Goal: Transaction & Acquisition: Purchase product/service

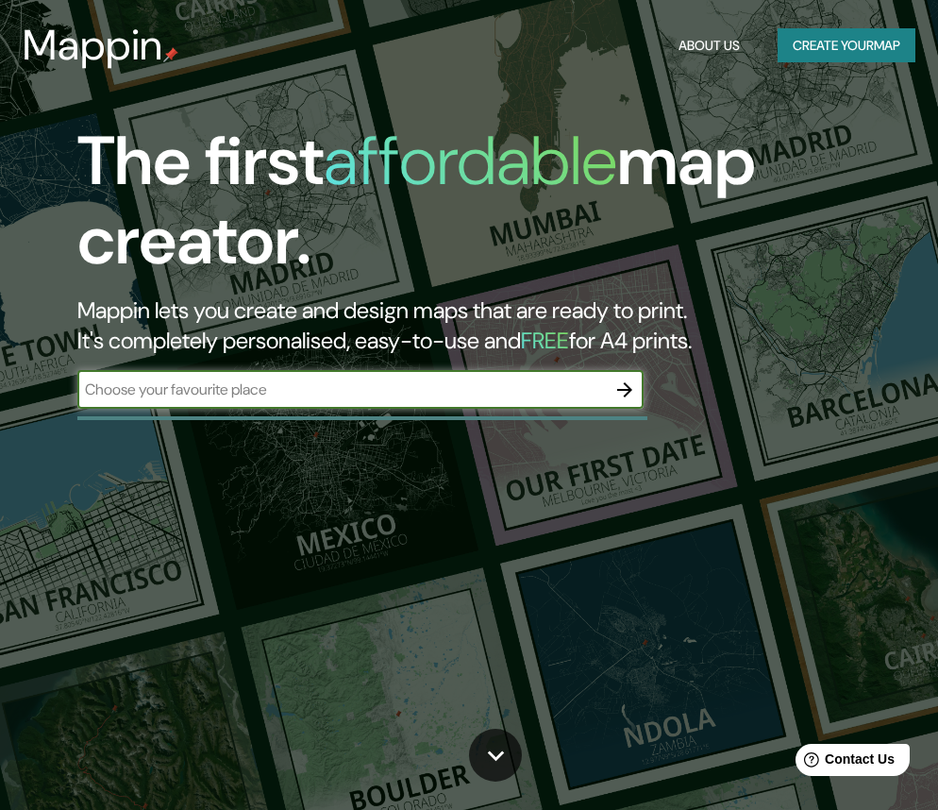
click at [249, 394] on input "text" at bounding box center [341, 389] width 528 height 22
type input "medellin"
click at [614, 395] on icon "button" at bounding box center [624, 389] width 23 height 23
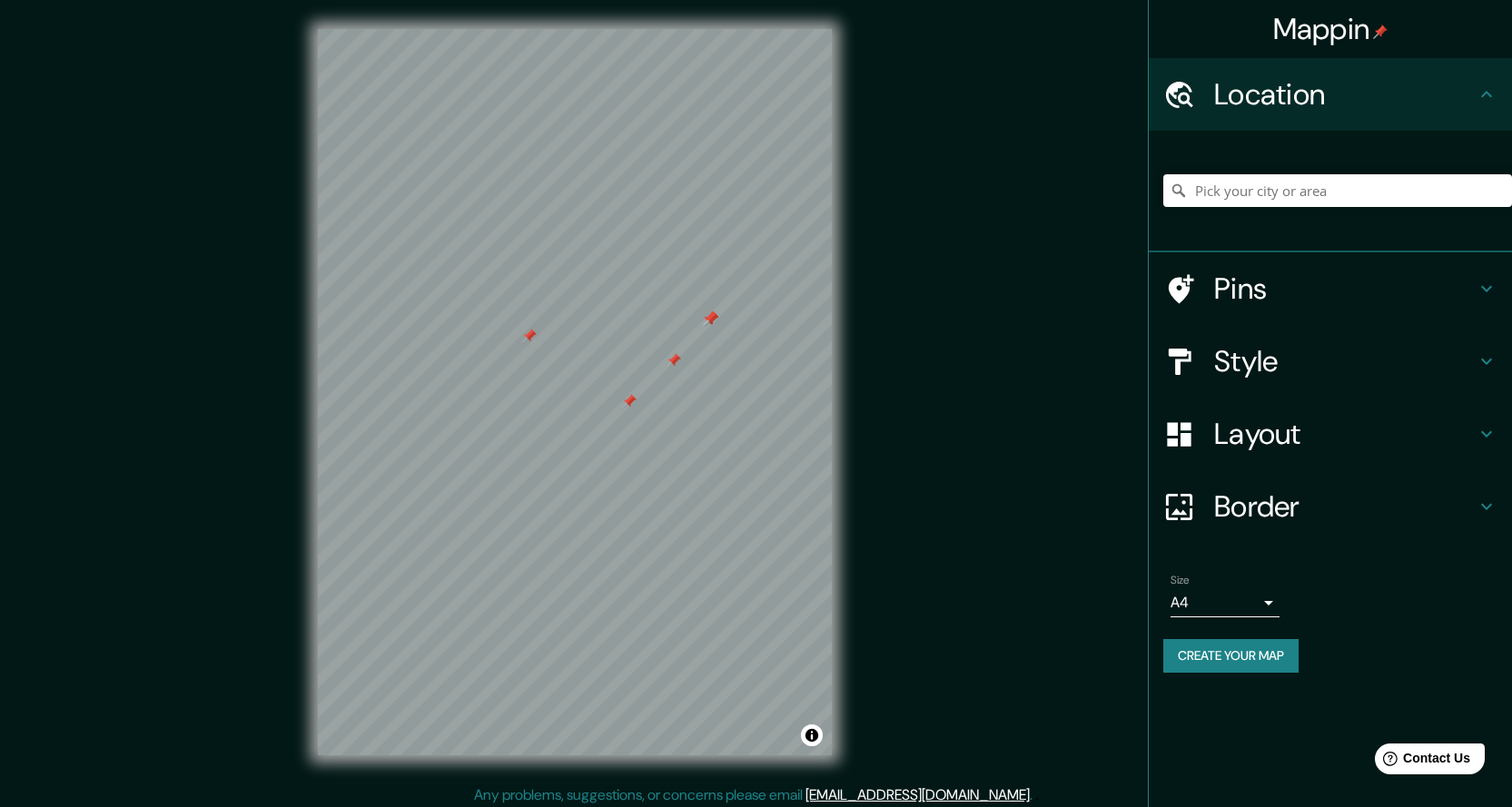
click at [902, 281] on icon at bounding box center [1486, 289] width 22 height 22
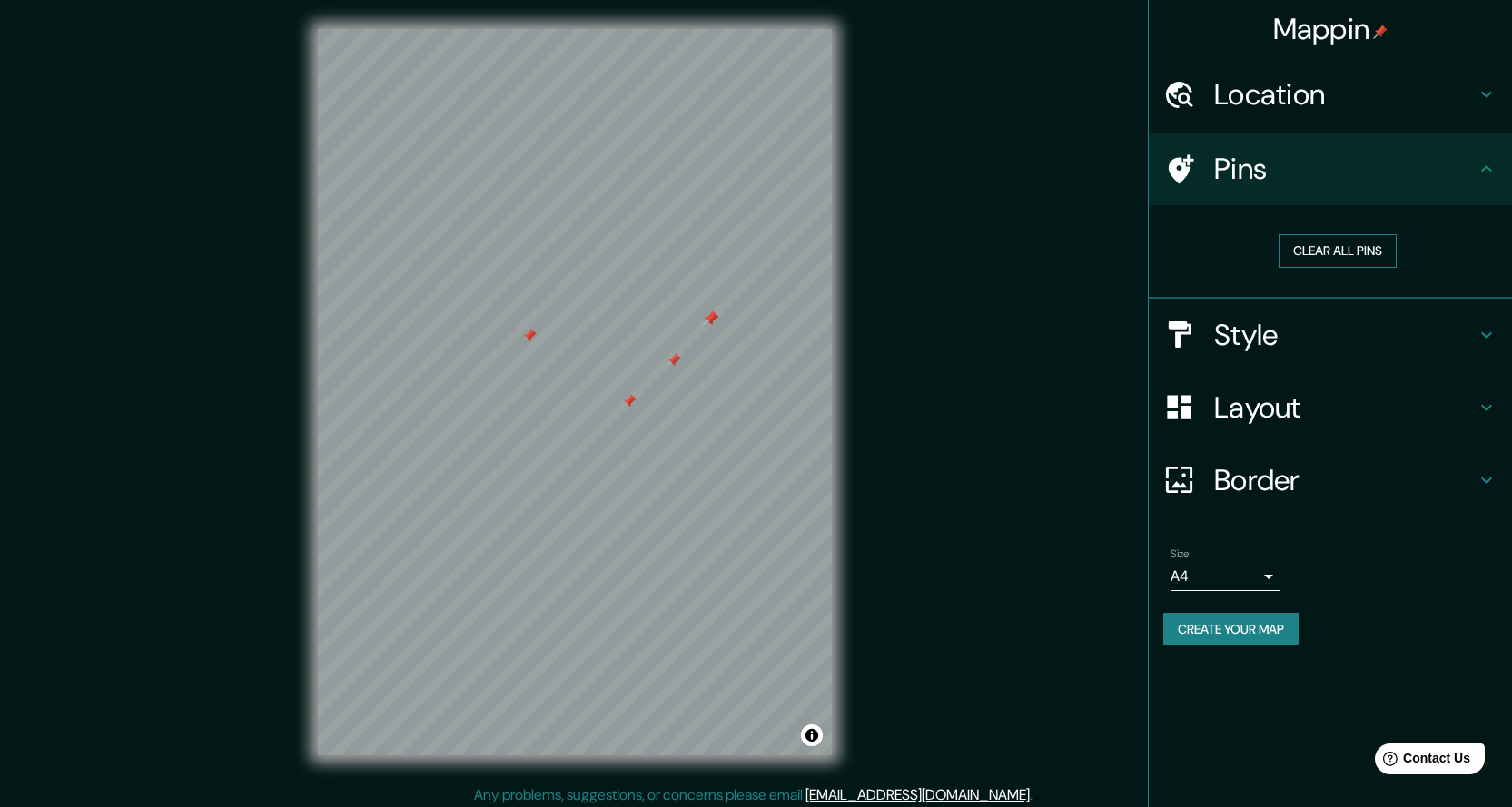
click at [902, 258] on button "Clear all pins" at bounding box center [1337, 250] width 118 height 34
click at [902, 164] on icon at bounding box center [1486, 168] width 22 height 22
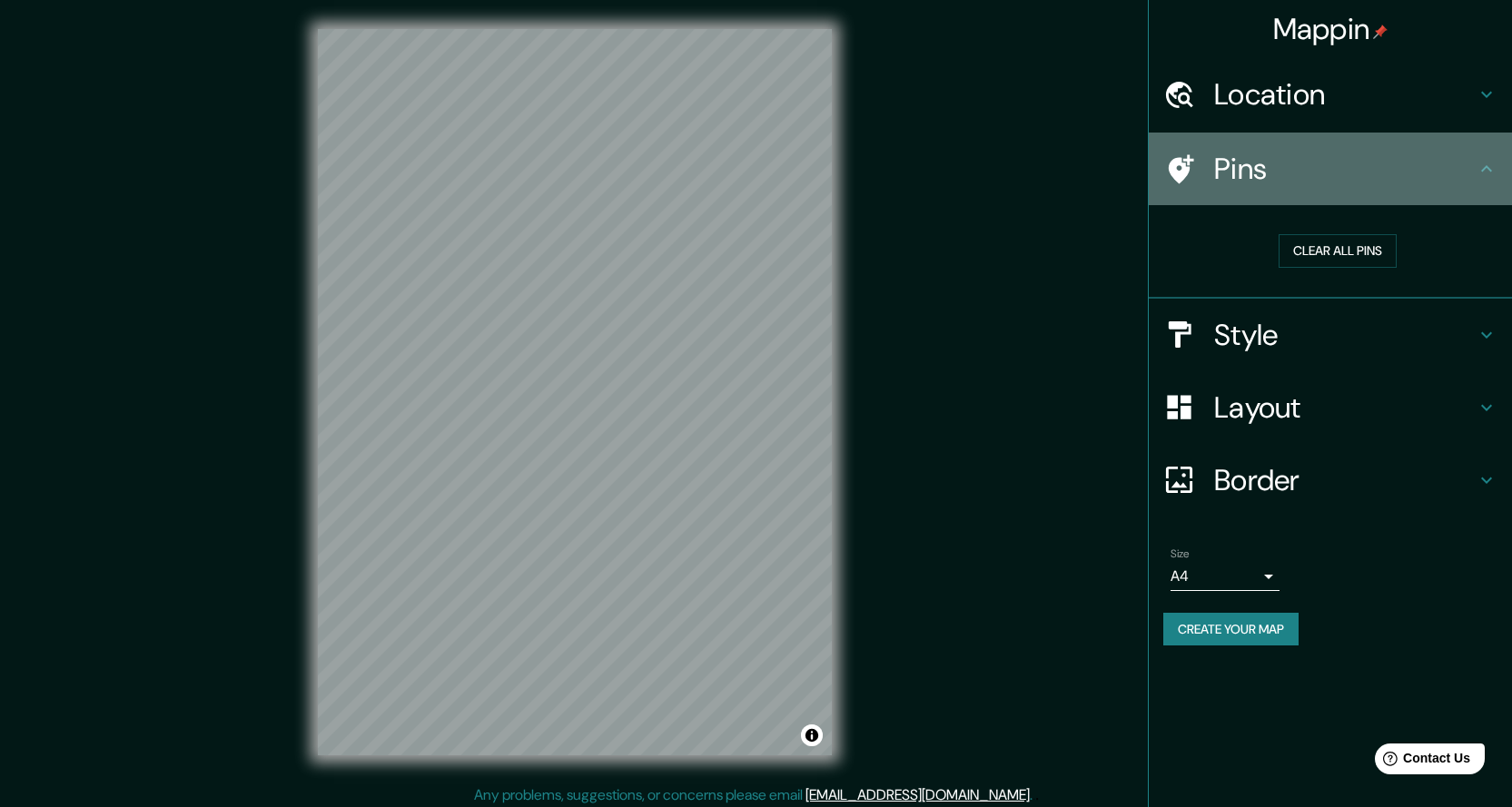
click at [902, 171] on icon at bounding box center [1486, 168] width 22 height 22
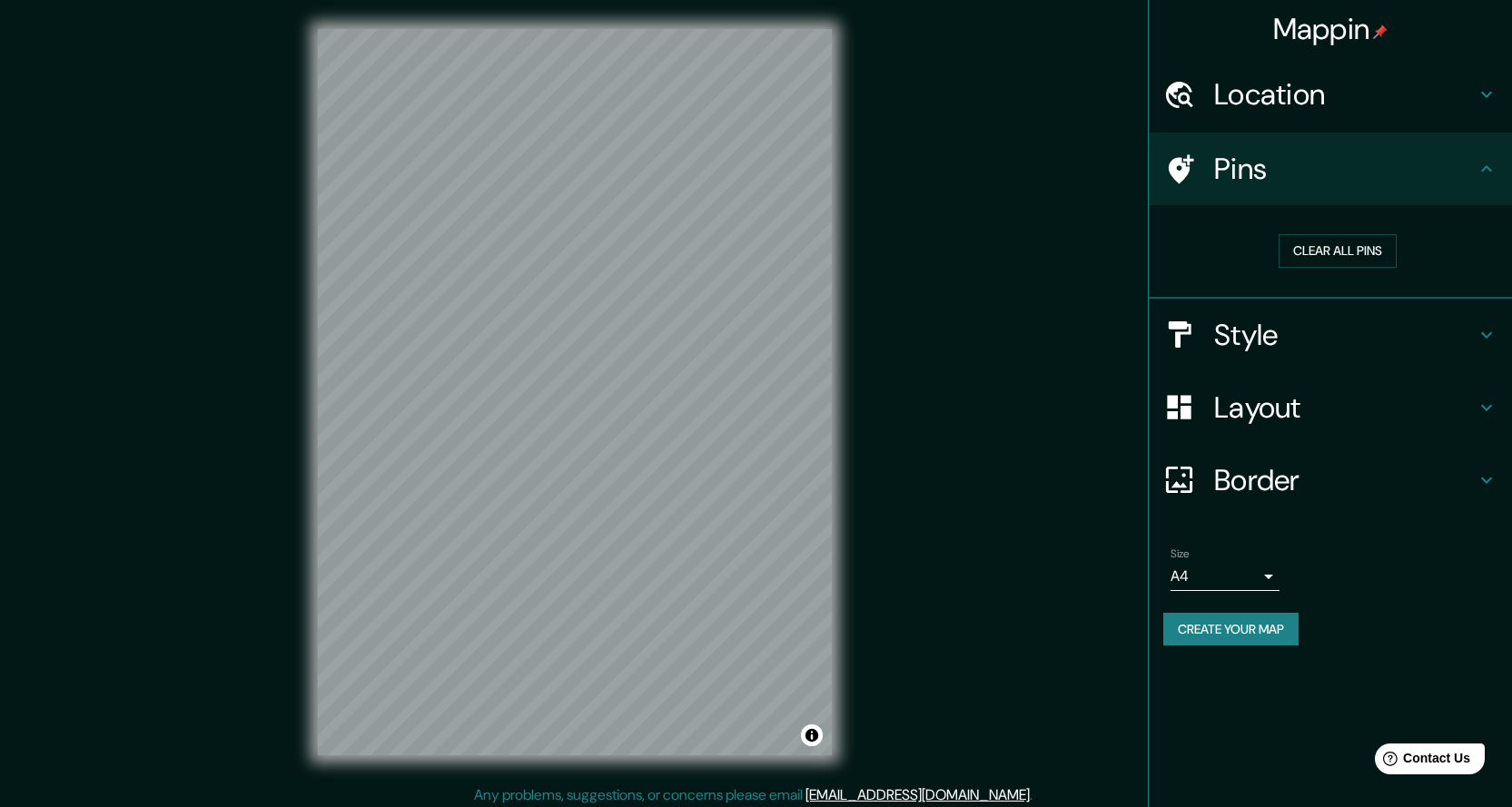
click at [902, 460] on div "Border" at bounding box center [1330, 479] width 363 height 72
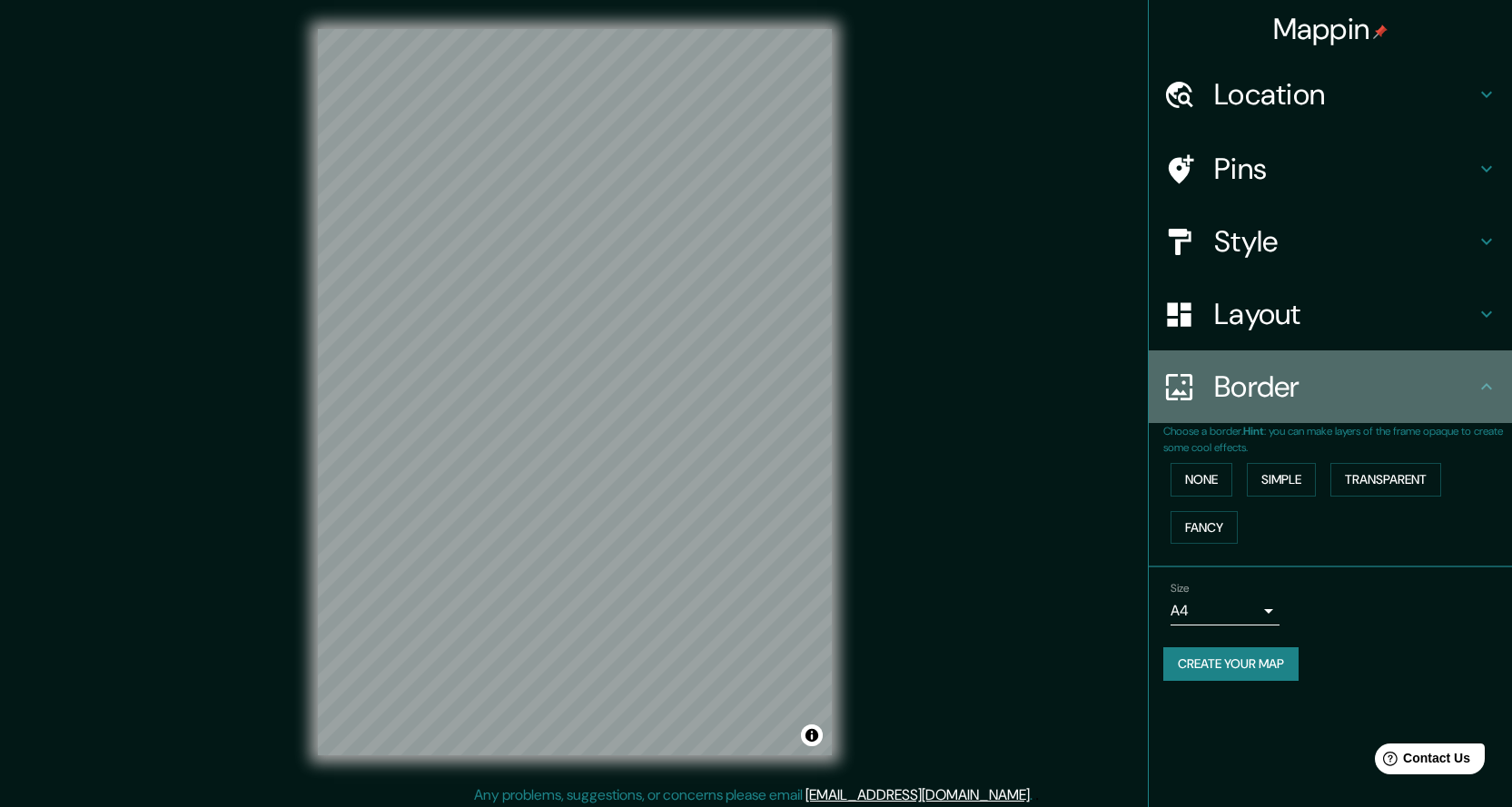
click at [902, 405] on div "Border" at bounding box center [1330, 386] width 363 height 72
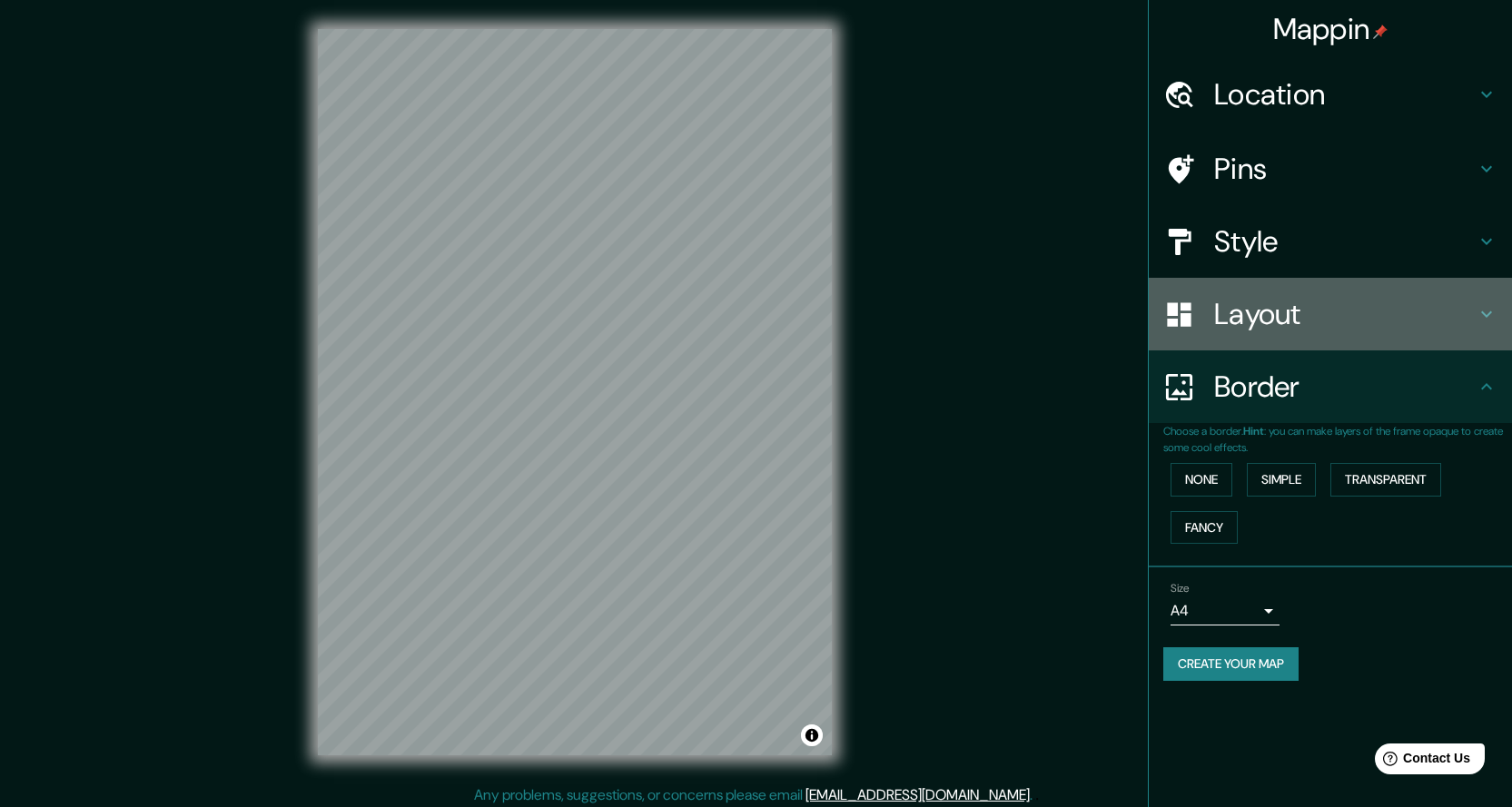
click at [902, 317] on h4 "Layout" at bounding box center [1345, 315] width 262 height 37
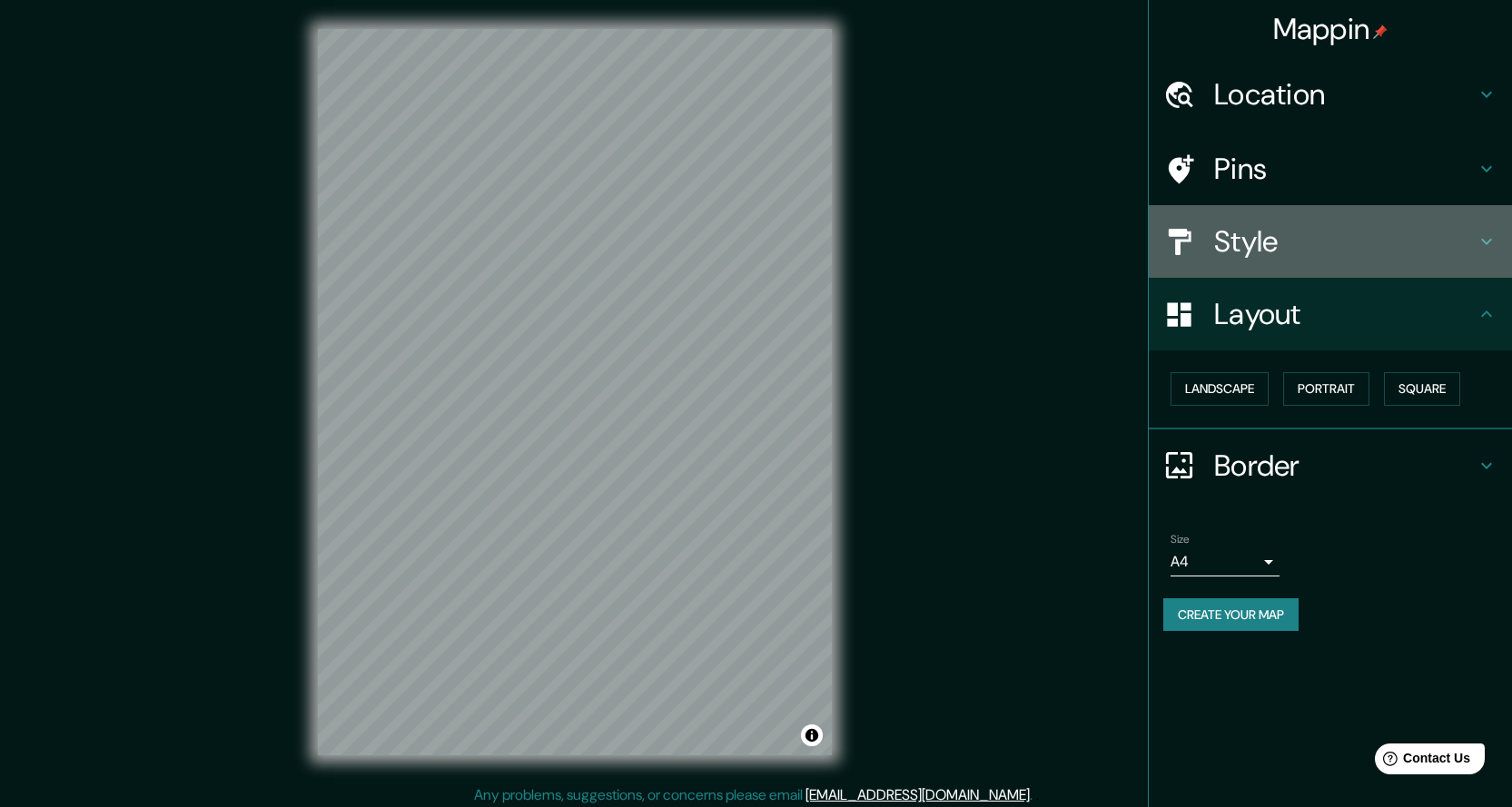
click at [902, 215] on div "Style" at bounding box center [1330, 240] width 363 height 72
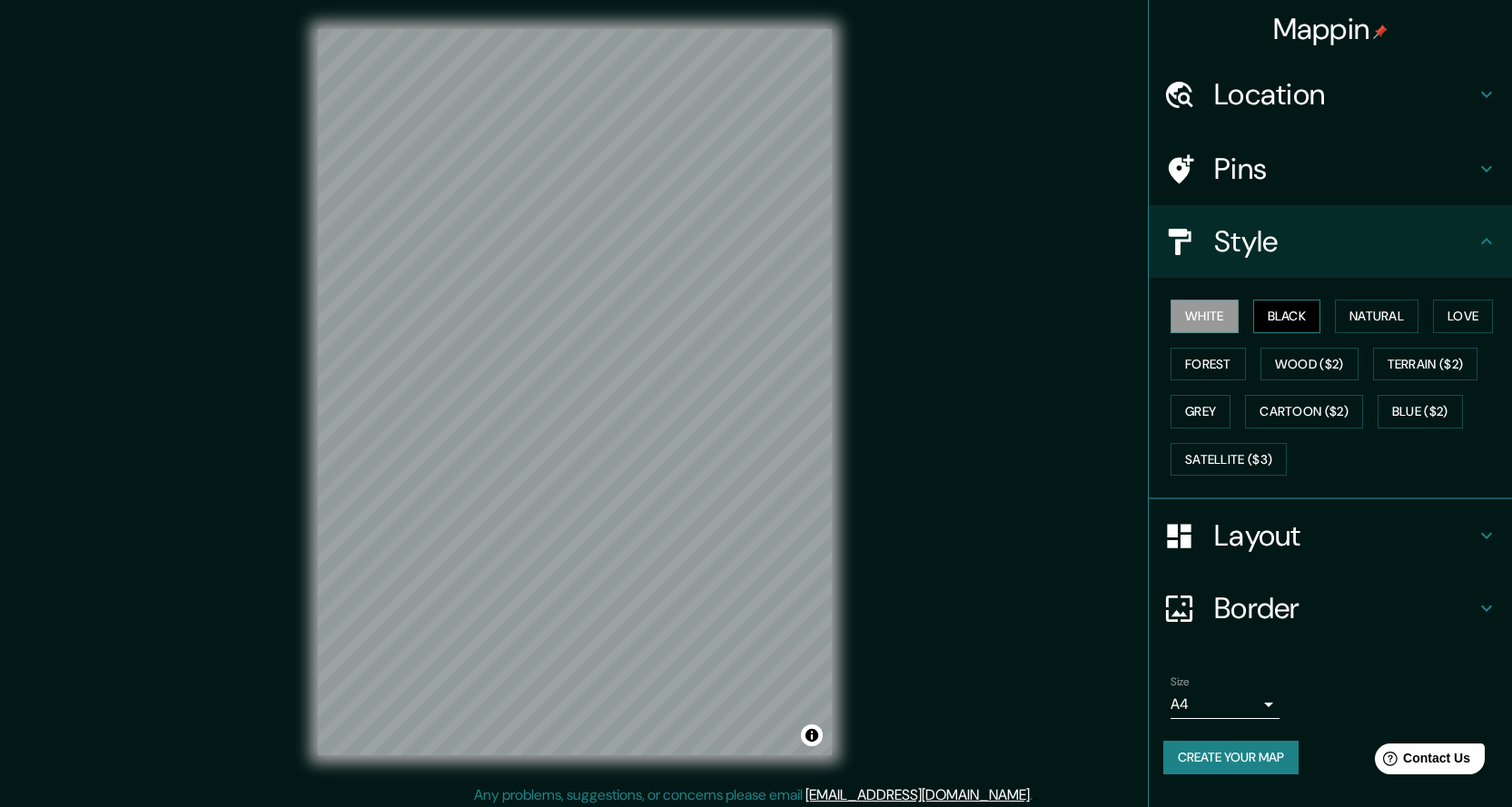
click at [902, 313] on button "Black" at bounding box center [1287, 315] width 68 height 34
click at [902, 323] on button "White" at bounding box center [1204, 315] width 68 height 34
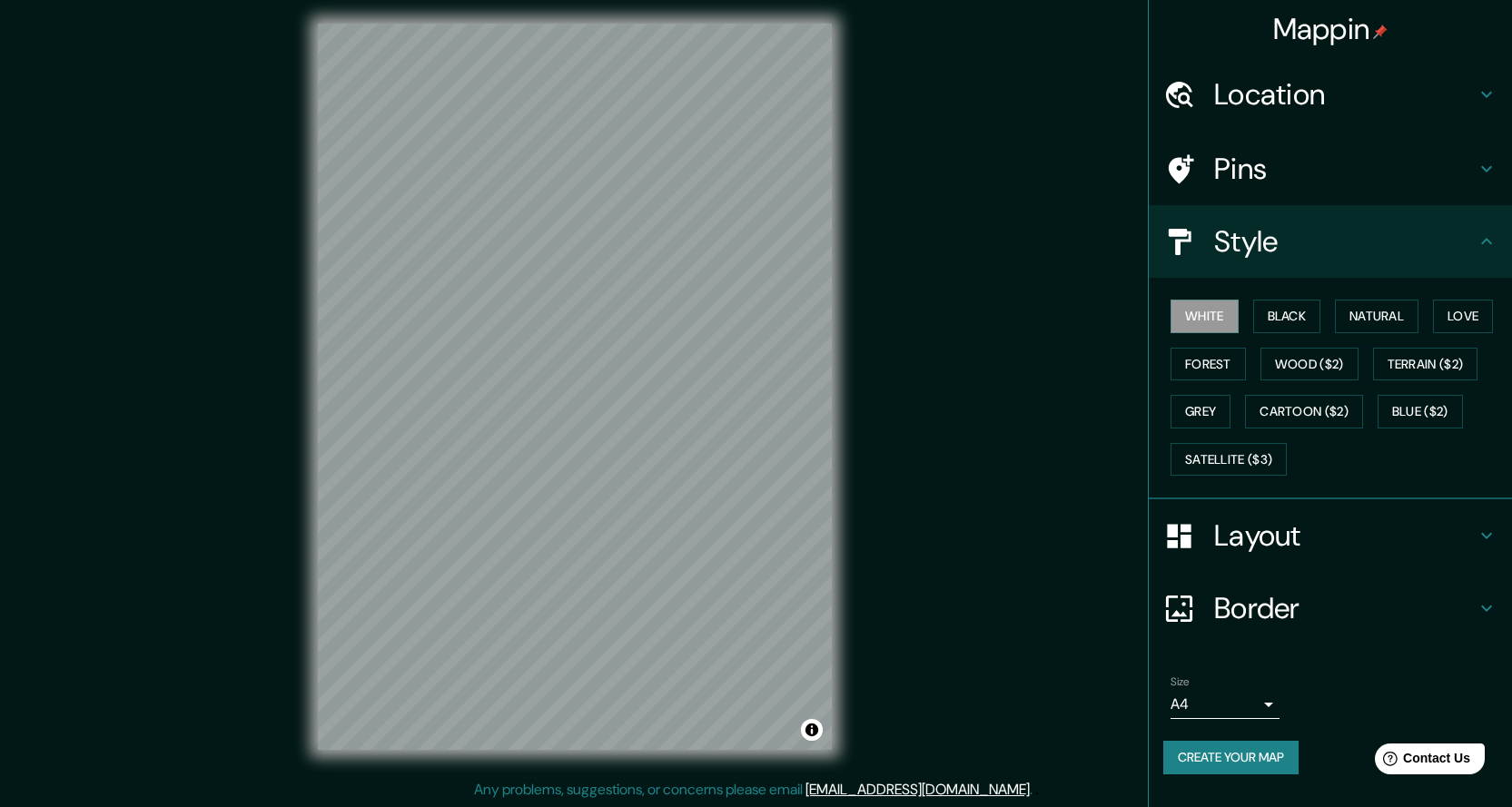
scroll to position [7, 0]
click at [902, 761] on button "Create your map" at bounding box center [1231, 757] width 136 height 34
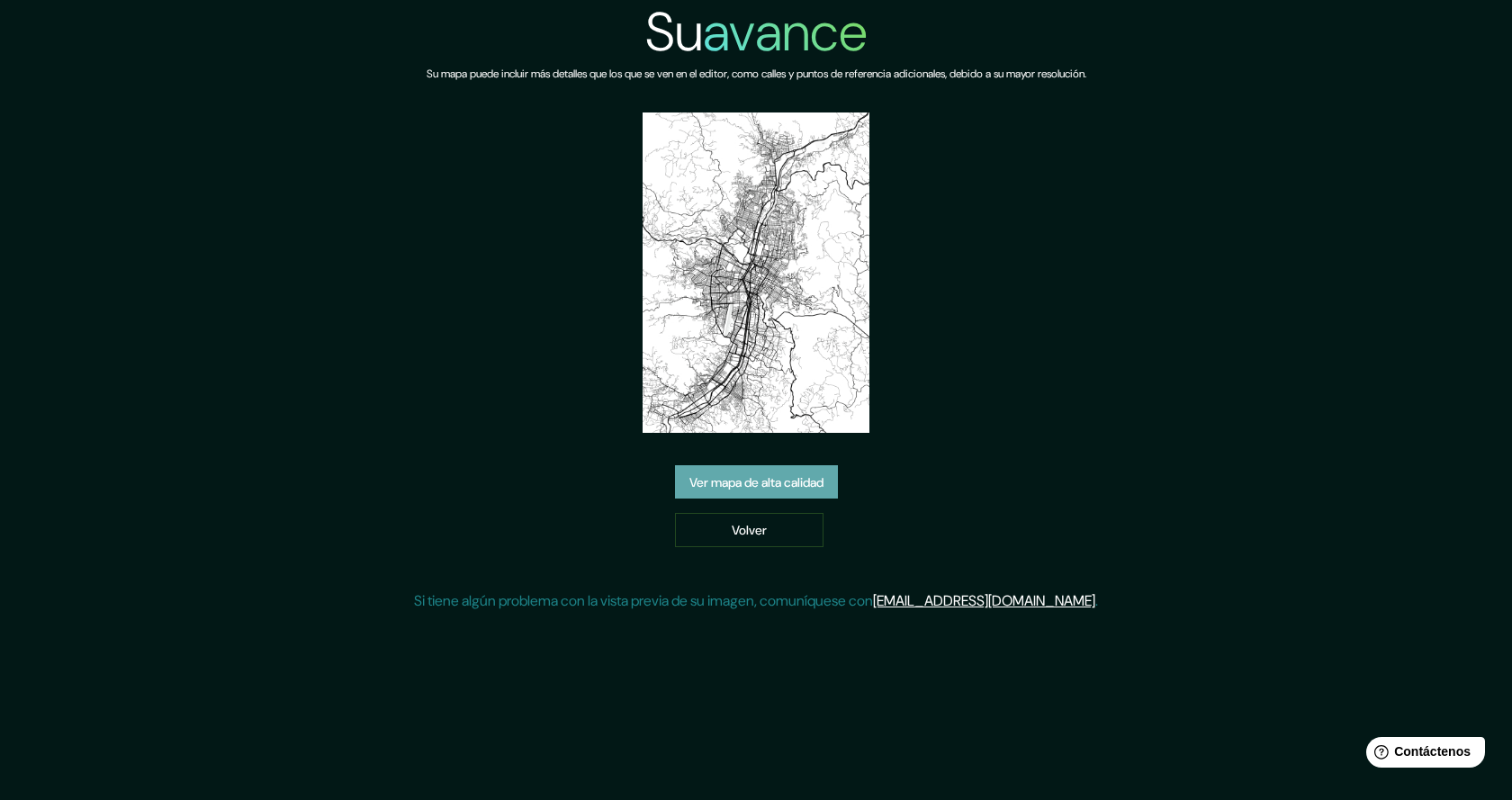
click at [776, 469] on link "Ver mapa de alta calidad" at bounding box center [756, 482] width 163 height 34
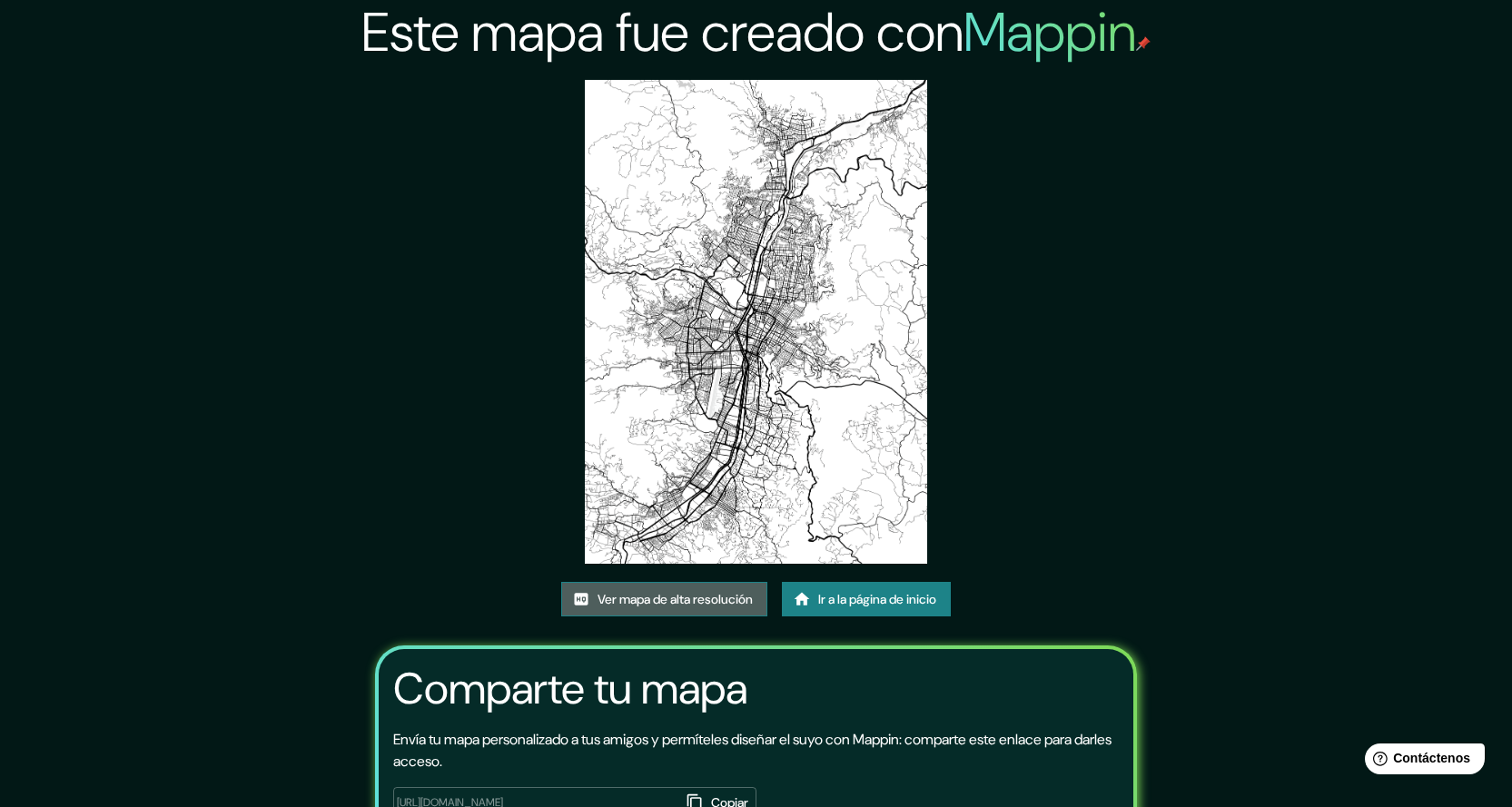
click at [640, 597] on font "Ver mapa de alta resolución" at bounding box center [675, 599] width 155 height 16
